Goal: Task Accomplishment & Management: Manage account settings

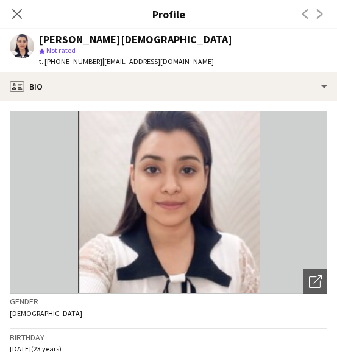
click at [19, 13] on icon at bounding box center [17, 14] width 10 height 10
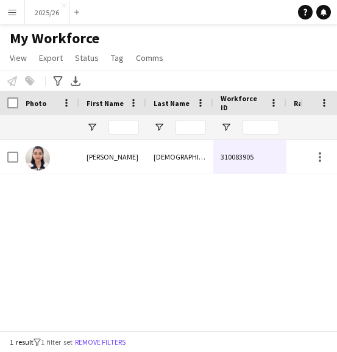
click at [22, 11] on button "Menu" at bounding box center [12, 12] width 24 height 24
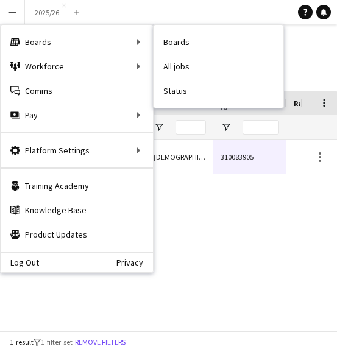
click at [128, 9] on app-navbar "Menu Boards Boards Boards All jobs Status Workforce Workforce My Workforce Recr…" at bounding box center [168, 12] width 337 height 24
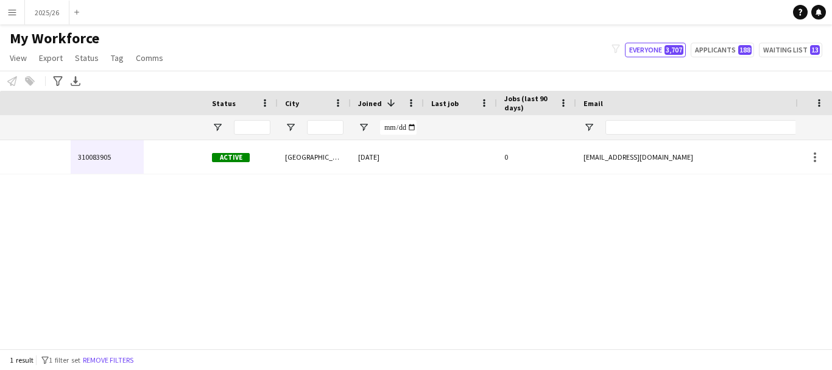
scroll to position [0, 507]
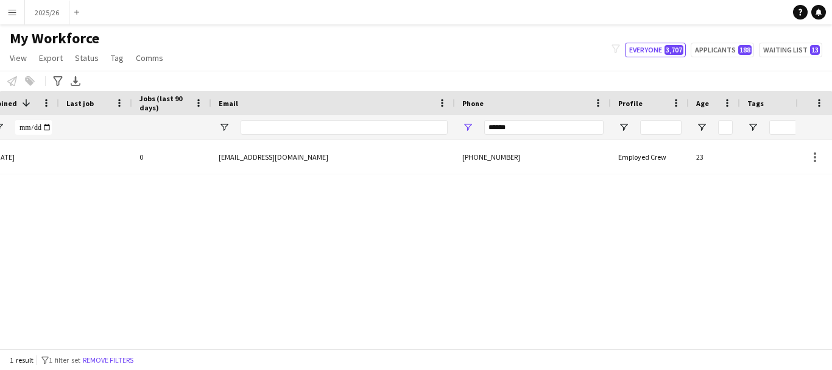
click at [336, 119] on div "******" at bounding box center [543, 127] width 119 height 24
drag, startPoint x: 555, startPoint y: 124, endPoint x: 455, endPoint y: 98, distance: 103.1
click at [336, 98] on div "Workforce Details Status City Joined 1" at bounding box center [153, 115] width 1321 height 49
type input "******"
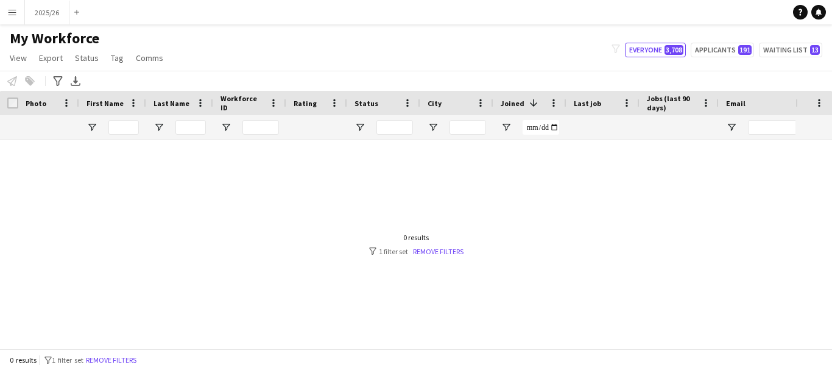
drag, startPoint x: 326, startPoint y: 337, endPoint x: 459, endPoint y: 361, distance: 134.8
click at [459, 348] on app-workforce-table "Drag here to set row groups Photo Title Full Name First Name Last Name Workforc…" at bounding box center [416, 220] width 832 height 258
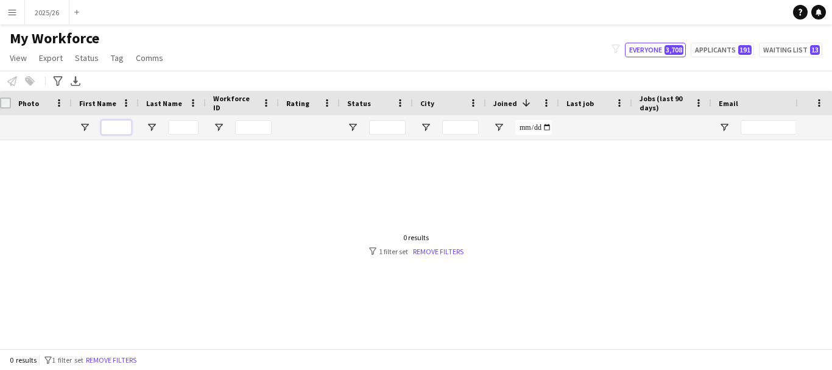
click at [111, 129] on input "First Name Filter Input" at bounding box center [116, 127] width 30 height 15
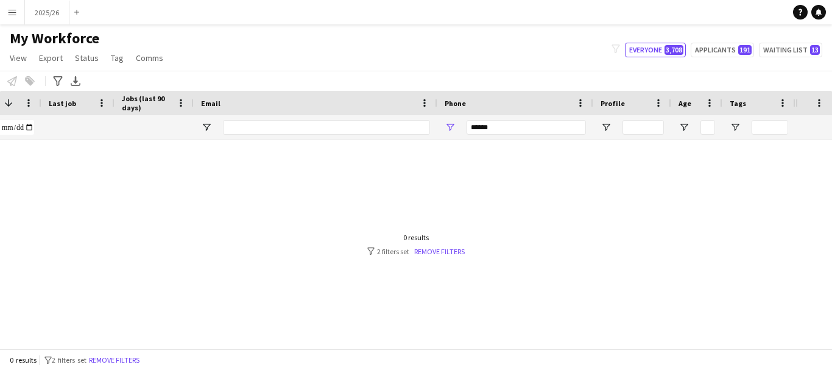
type input "****"
click at [528, 132] on input "******" at bounding box center [526, 127] width 119 height 15
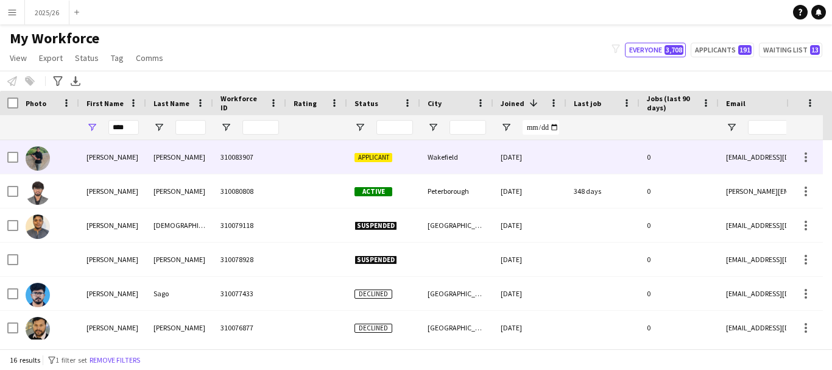
click at [303, 160] on div at bounding box center [316, 157] width 61 height 34
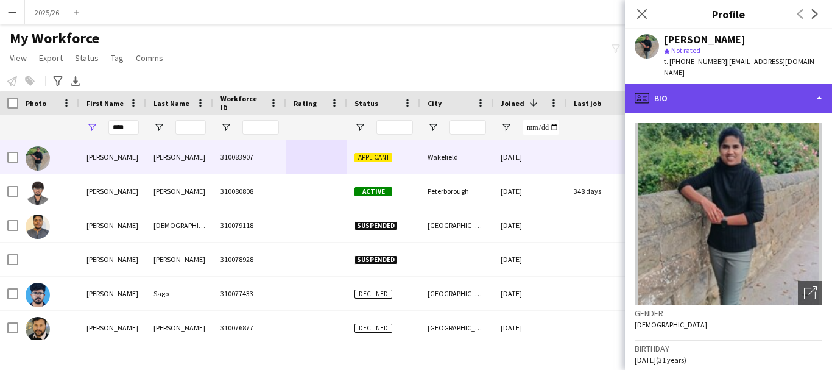
click at [788, 93] on div "profile Bio" at bounding box center [728, 97] width 207 height 29
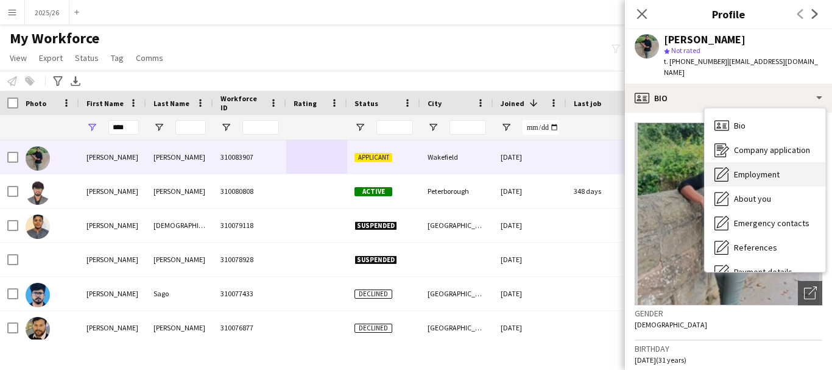
click at [771, 169] on span "Employment" at bounding box center [757, 174] width 46 height 11
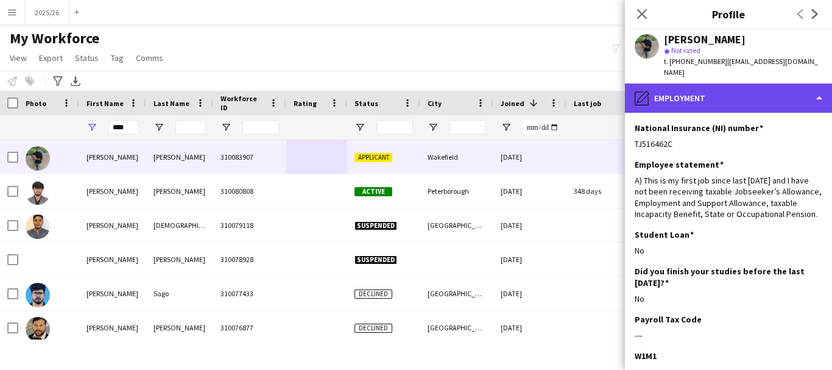
click at [747, 86] on div "pencil4 Employment" at bounding box center [728, 97] width 207 height 29
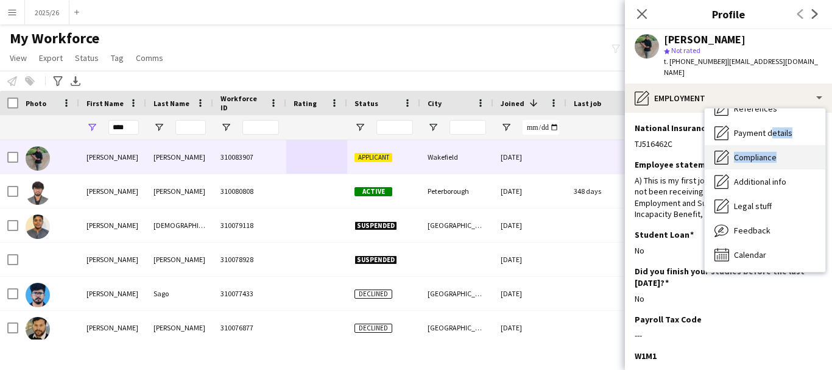
drag, startPoint x: 769, startPoint y: 130, endPoint x: 772, endPoint y: 136, distance: 6.6
click at [772, 136] on div "Bio Bio Company application Company application Employment Employment About you…" at bounding box center [765, 189] width 121 height 163
click at [773, 145] on div "Compliance Compliance" at bounding box center [765, 157] width 121 height 24
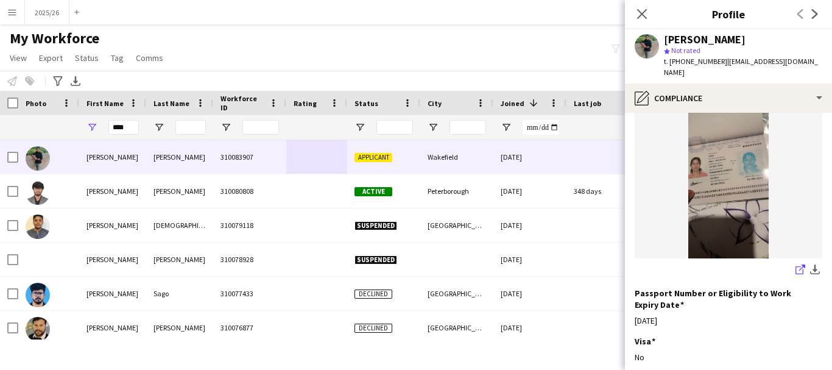
click at [796, 264] on icon "share-external-link-1" at bounding box center [801, 269] width 10 height 10
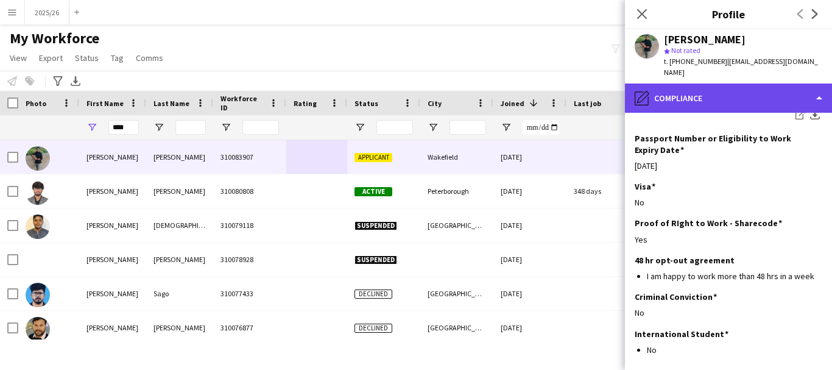
click at [704, 97] on div "pencil4 Compliance" at bounding box center [728, 97] width 207 height 29
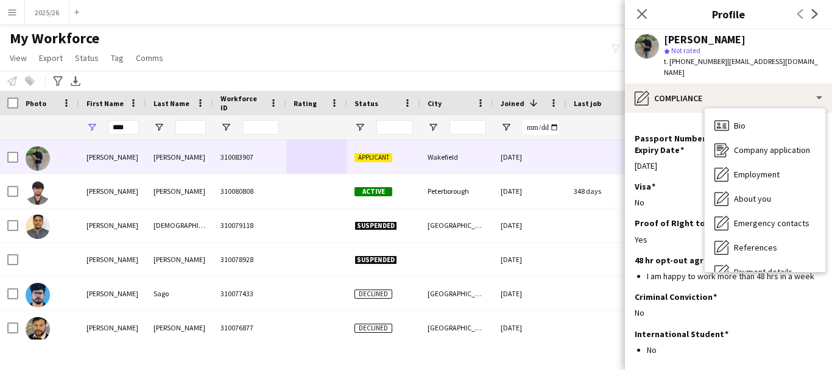
click at [691, 133] on h3 "Passport Number or Eligibility to Work Expiry Date" at bounding box center [724, 144] width 178 height 22
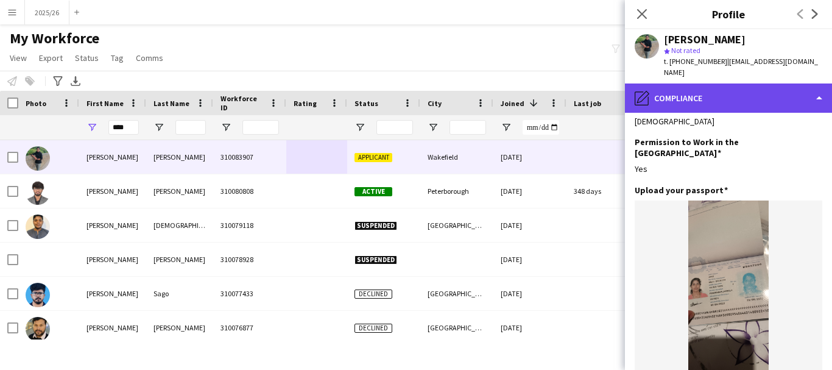
click at [739, 83] on div "pencil4 Compliance" at bounding box center [728, 97] width 207 height 29
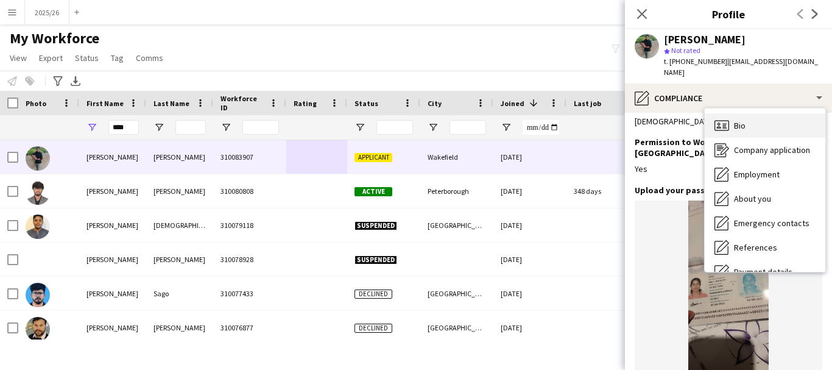
click at [814, 124] on div "Bio Bio" at bounding box center [765, 125] width 121 height 24
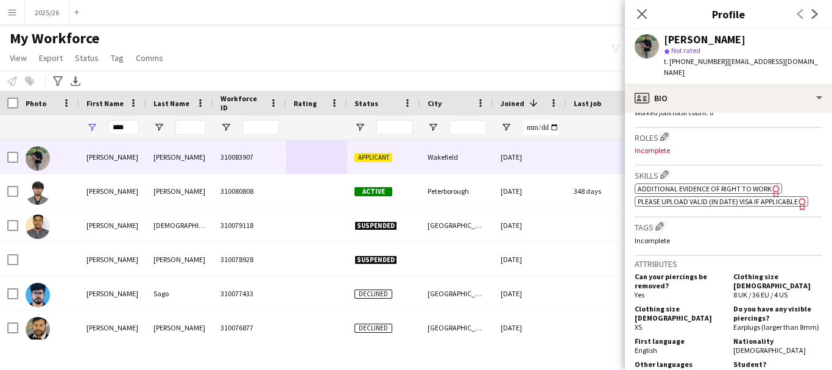
click at [721, 181] on div "ok-circled2 background Layer 1 cross-circle-red background Layer 1 Additional e…" at bounding box center [729, 194] width 188 height 26
click at [723, 184] on span "Additional evidence of Right to Work" at bounding box center [705, 188] width 134 height 9
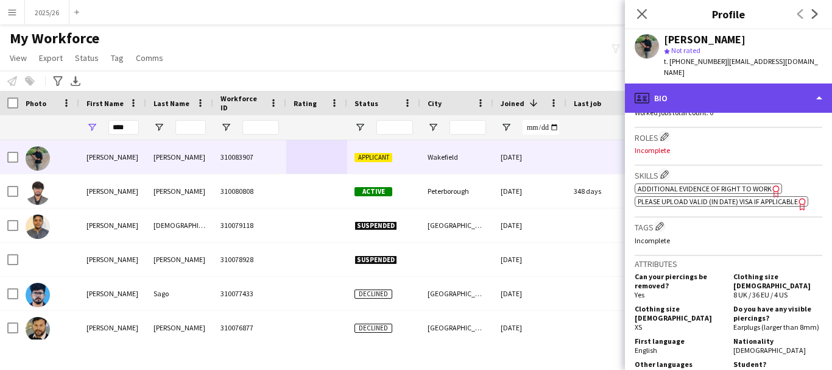
click at [758, 84] on div "profile Bio" at bounding box center [728, 97] width 207 height 29
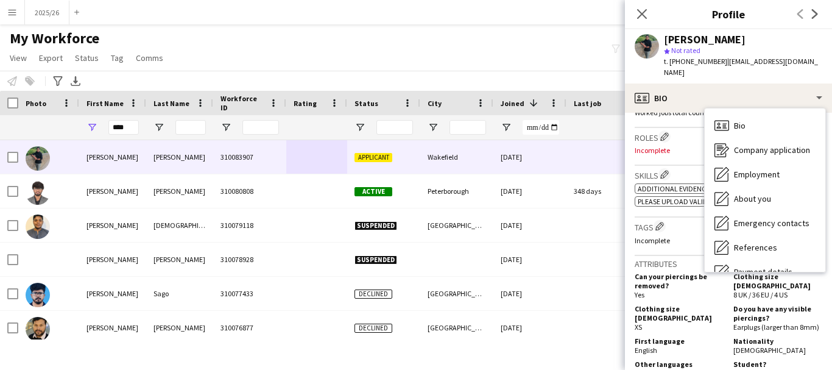
click at [680, 146] on p "Incomplete" at bounding box center [729, 150] width 188 height 9
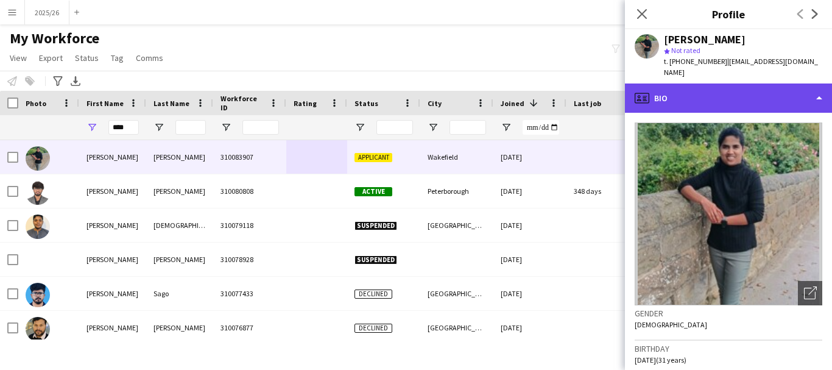
click at [720, 89] on div "profile Bio" at bounding box center [728, 97] width 207 height 29
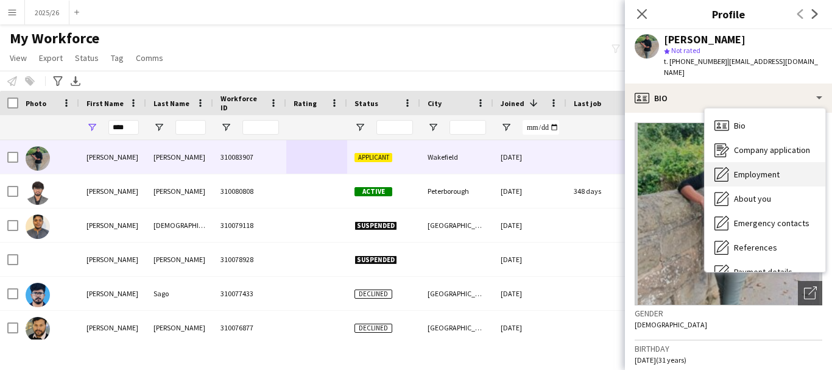
click at [764, 169] on div "Employment Employment" at bounding box center [765, 174] width 121 height 24
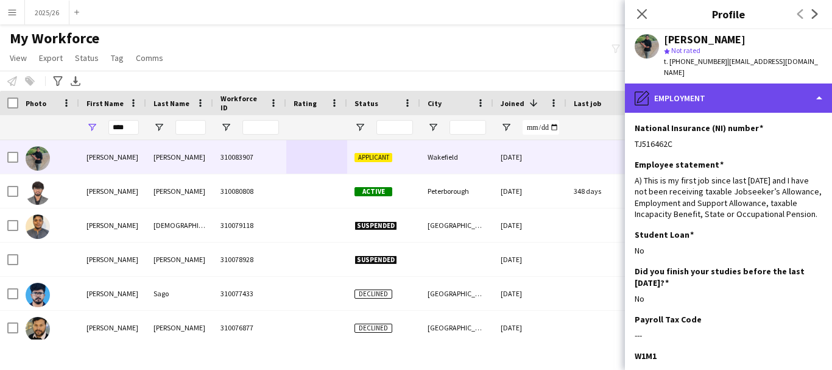
click at [769, 90] on div "pencil4 Employment" at bounding box center [728, 97] width 207 height 29
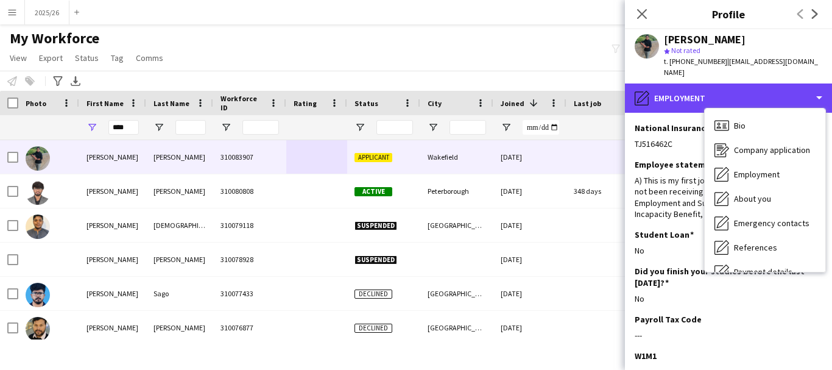
scroll to position [139, 0]
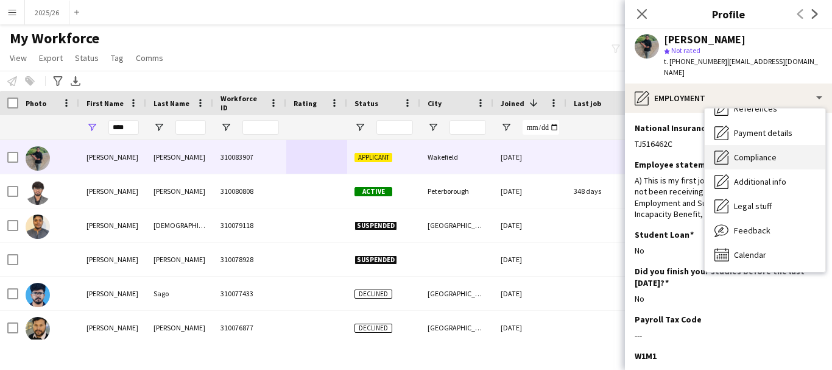
click at [767, 152] on span "Compliance" at bounding box center [755, 157] width 43 height 11
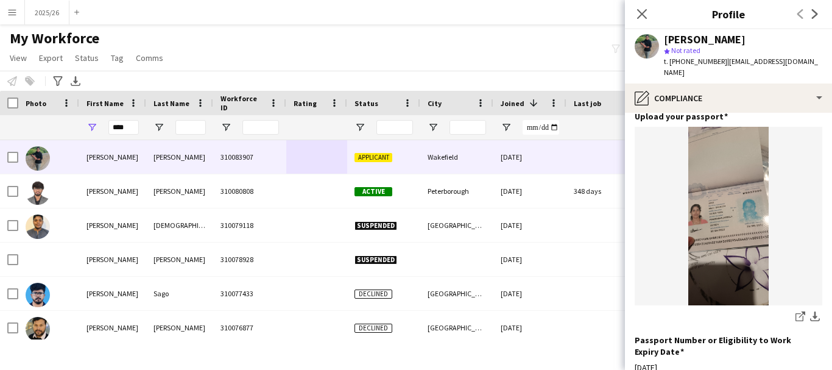
scroll to position [66, 0]
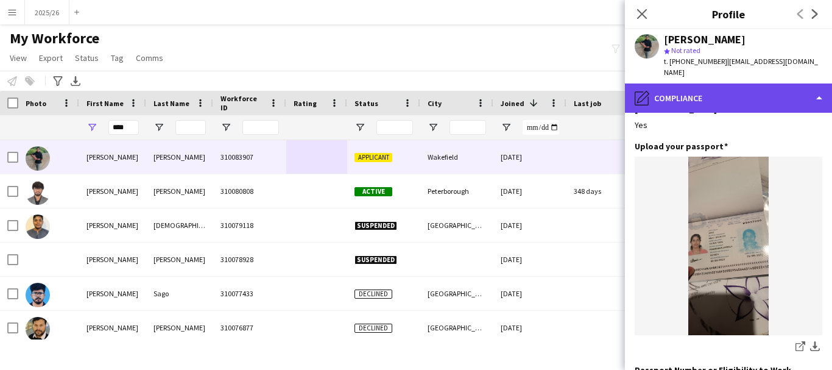
click at [703, 83] on div "pencil4 Compliance" at bounding box center [728, 97] width 207 height 29
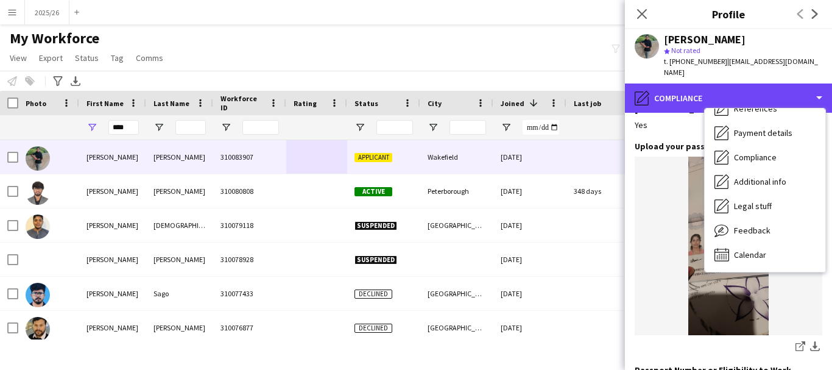
scroll to position [0, 0]
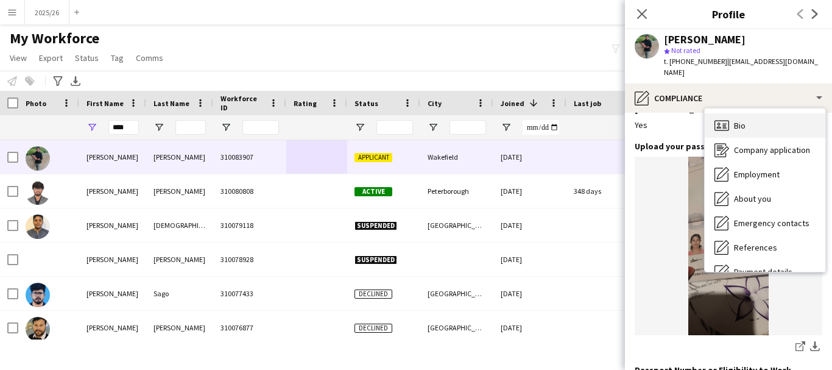
click at [776, 113] on div "Bio Bio" at bounding box center [765, 125] width 121 height 24
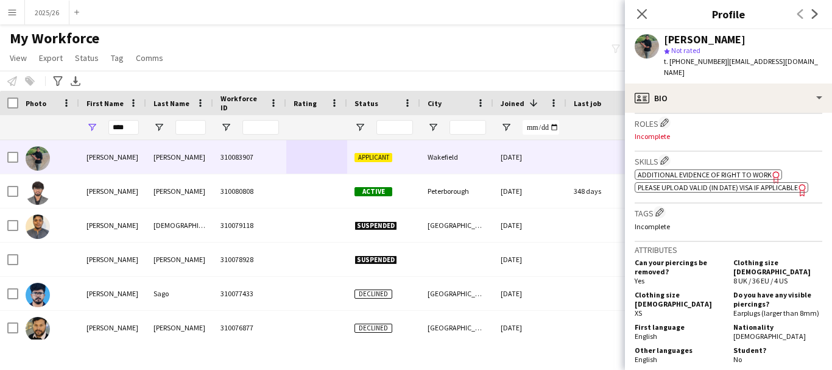
scroll to position [359, 0]
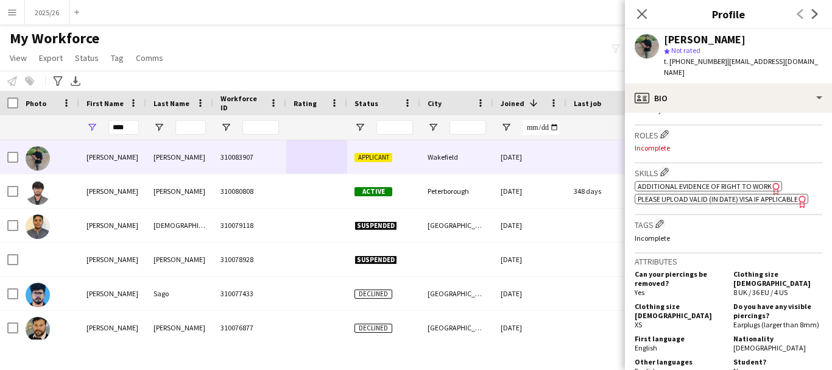
click at [663, 166] on button "Edit crew company skills" at bounding box center [664, 172] width 12 height 12
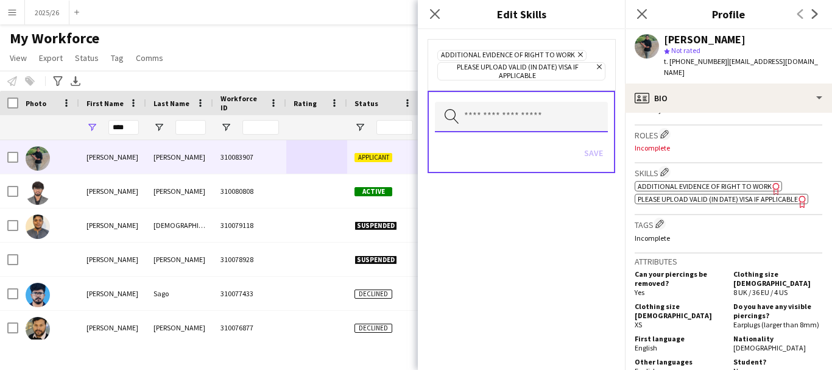
click at [541, 105] on input "text" at bounding box center [521, 117] width 173 height 30
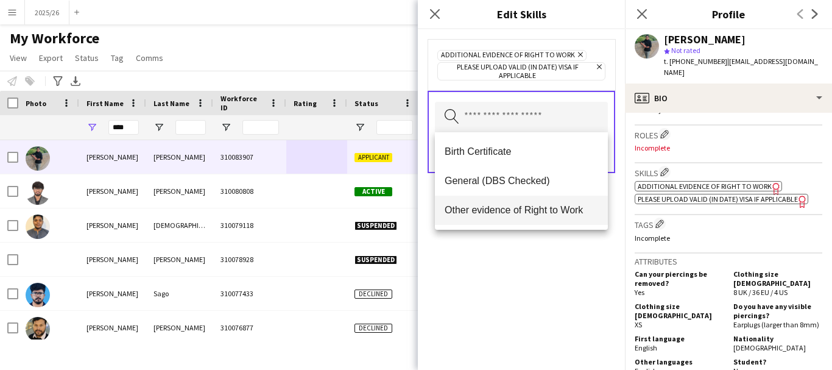
click at [499, 207] on span "Other evidence of Right to Work" at bounding box center [522, 210] width 154 height 12
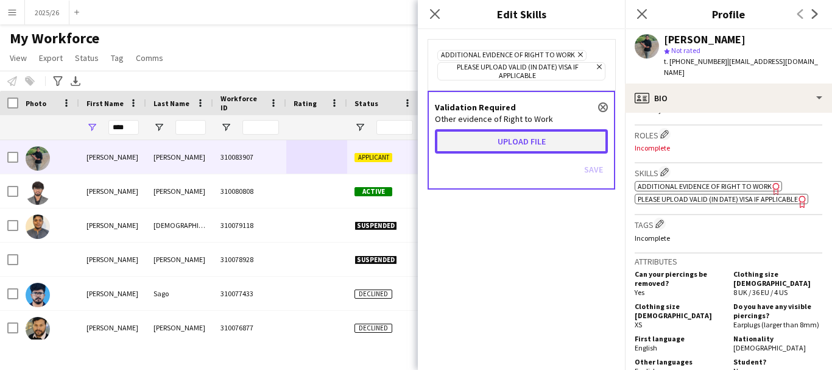
click at [521, 133] on button "Upload file" at bounding box center [521, 141] width 173 height 24
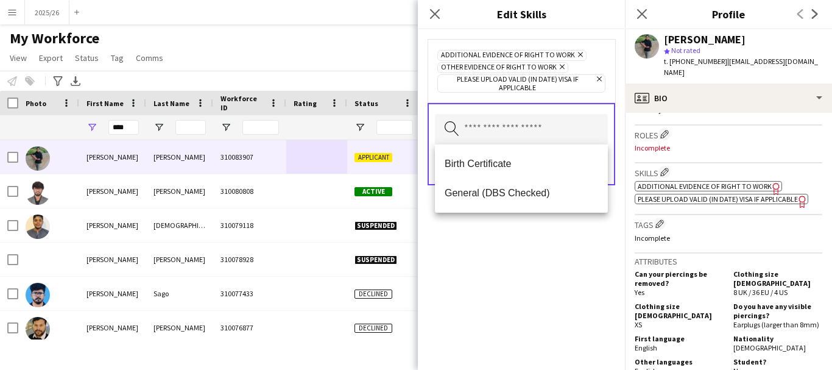
click at [566, 243] on div "Additional evidence of Right to Work Remove Other evidence of Right to Work Rem…" at bounding box center [521, 199] width 207 height 341
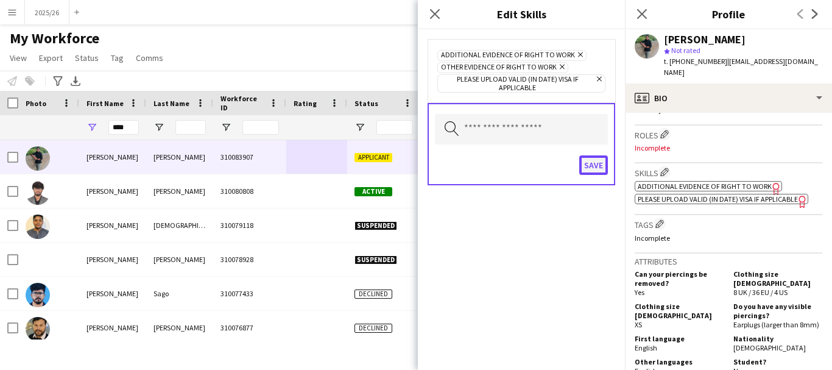
click at [595, 166] on button "Save" at bounding box center [593, 164] width 29 height 19
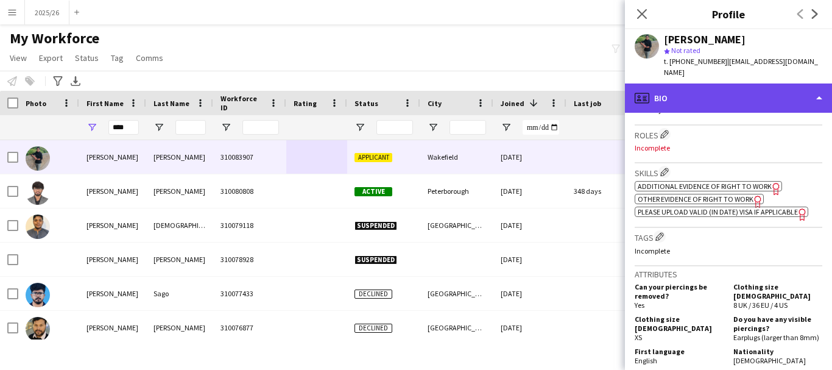
click at [719, 90] on div "profile Bio" at bounding box center [728, 97] width 207 height 29
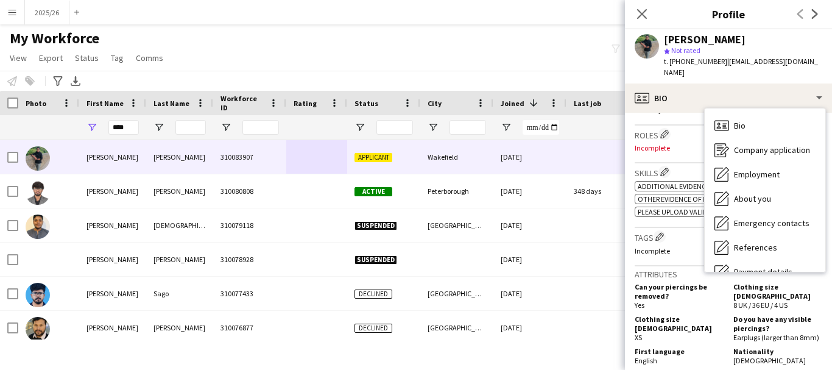
click at [694, 143] on p "Incomplete" at bounding box center [729, 147] width 188 height 9
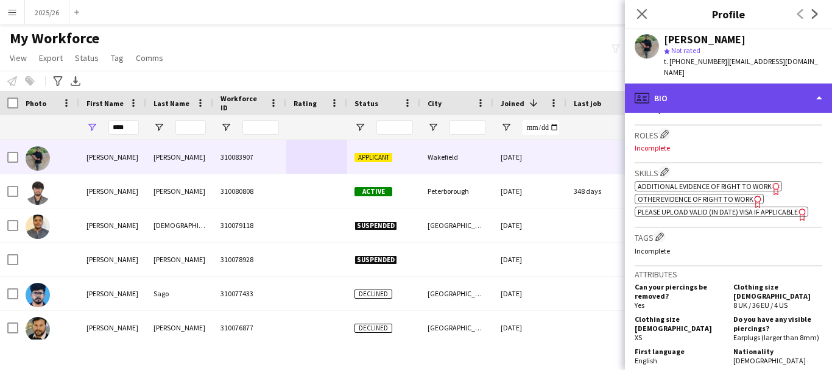
click at [727, 96] on div "profile Bio" at bounding box center [728, 97] width 207 height 29
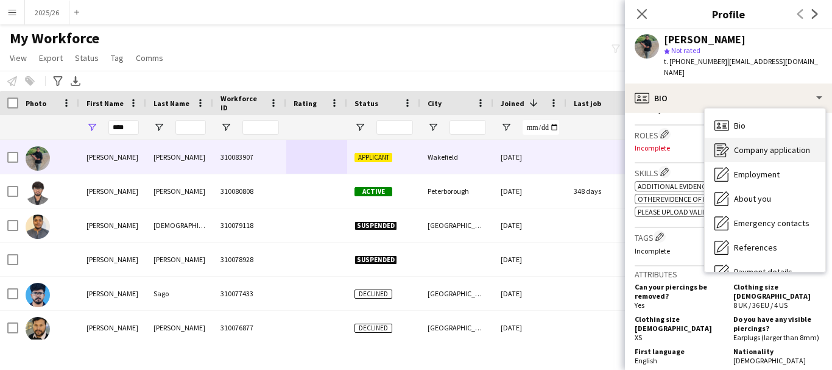
click at [768, 149] on div "Company application Company application" at bounding box center [765, 150] width 121 height 24
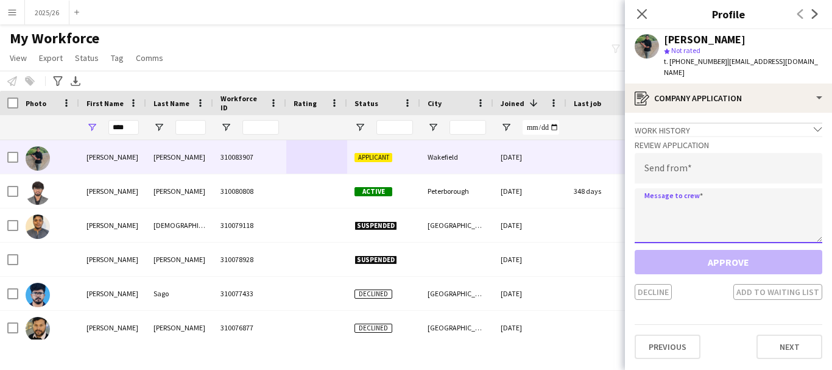
click at [697, 188] on textarea at bounding box center [729, 215] width 188 height 55
click at [674, 203] on textarea at bounding box center [729, 215] width 188 height 55
paste textarea "**********"
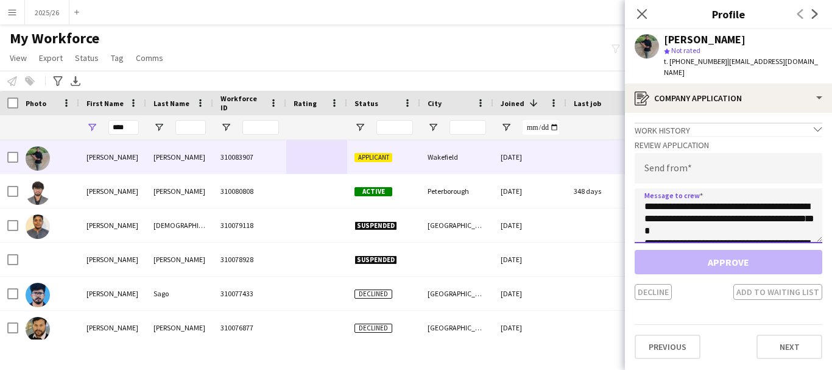
scroll to position [227, 0]
click at [688, 188] on textarea "**********" at bounding box center [729, 215] width 188 height 55
type textarea "**********"
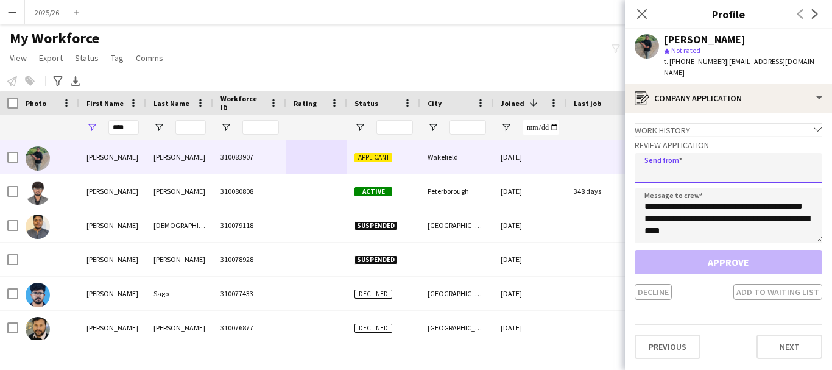
click at [674, 153] on input "email" at bounding box center [729, 168] width 188 height 30
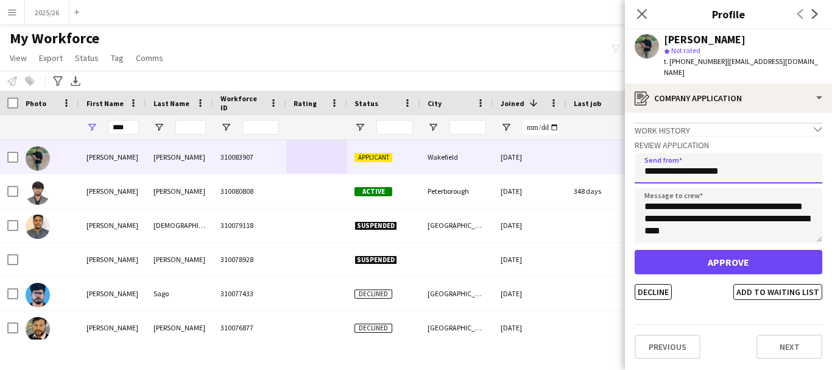
type input "**********"
click at [635, 250] on button "Approve" at bounding box center [729, 262] width 188 height 24
